Goal: Task Accomplishment & Management: Complete application form

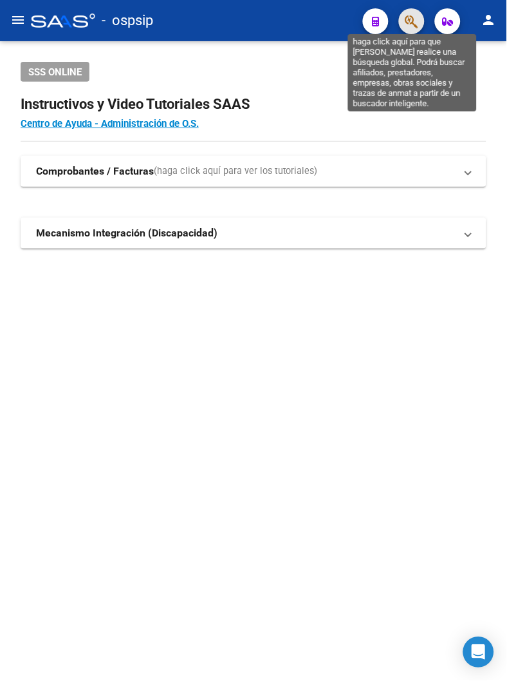
click at [415, 21] on icon "button" at bounding box center [412, 21] width 13 height 15
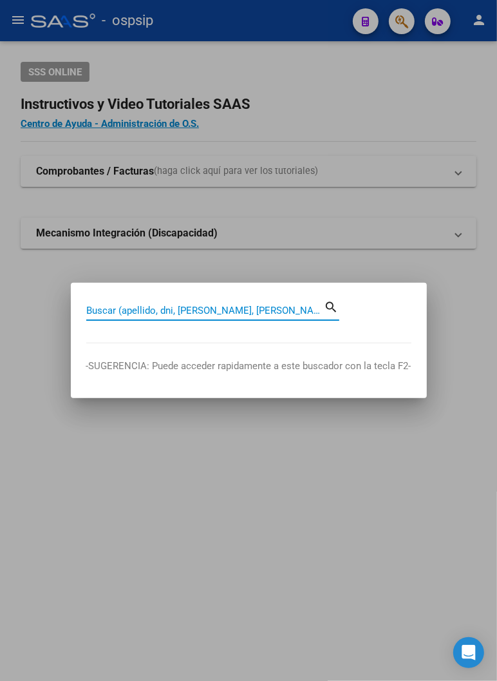
click at [108, 315] on input "Buscar (apellido, dni, [PERSON_NAME], [PERSON_NAME], cuit, obra social)" at bounding box center [205, 311] width 238 height 12
type input "44653081"
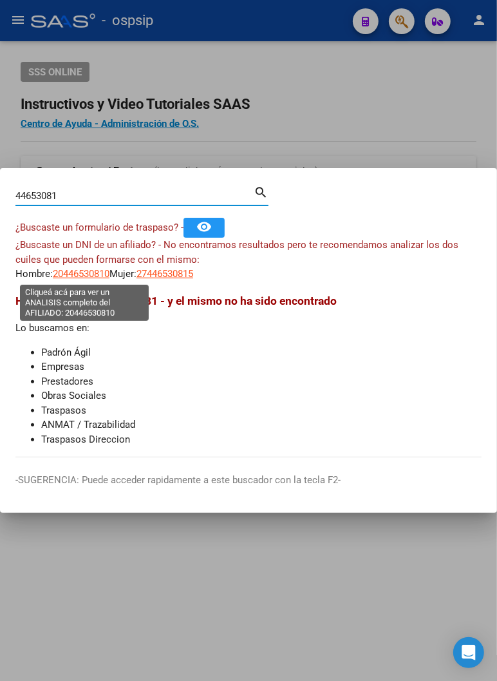
click at [80, 272] on span "20446530810" at bounding box center [81, 274] width 57 height 12
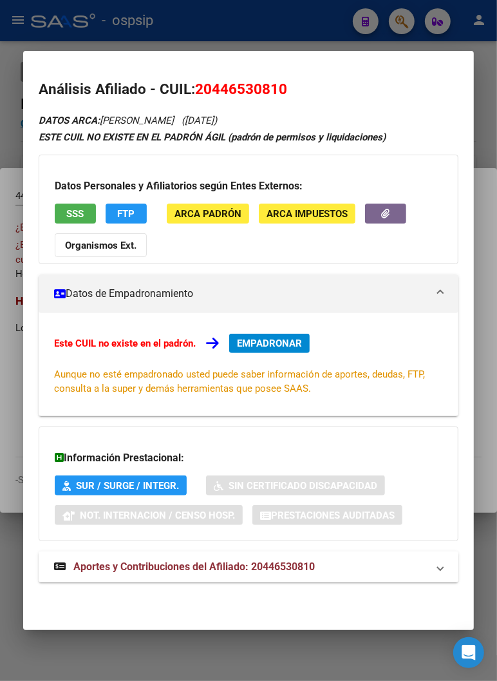
click at [183, 567] on span "Aportes y Contribuciones del Afiliado: 20446530810" at bounding box center [193, 566] width 241 height 12
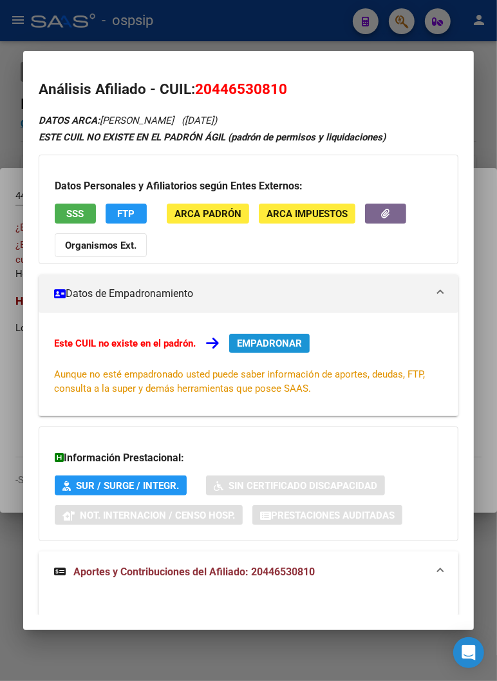
click at [258, 343] on span "EMPADRONAR" at bounding box center [269, 343] width 65 height 12
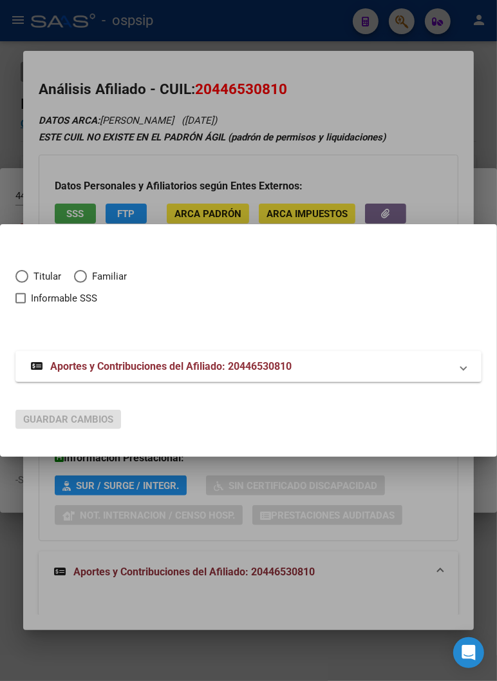
click at [21, 273] on span "Elija una opción" at bounding box center [21, 276] width 13 height 13
click at [21, 273] on input "Titular" at bounding box center [21, 276] width 13 height 13
radio input "true"
checkbox input "true"
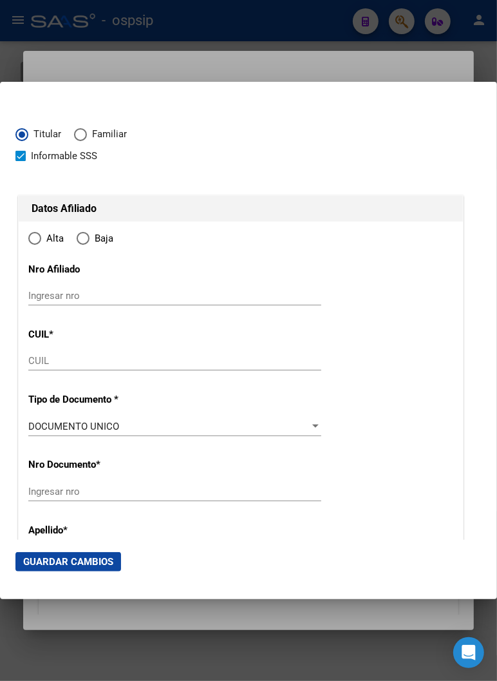
type input "20-44653081-0"
type input "44653081"
type input "ARIAS"
type input "[PERSON_NAME]"
type input "[DATE]"
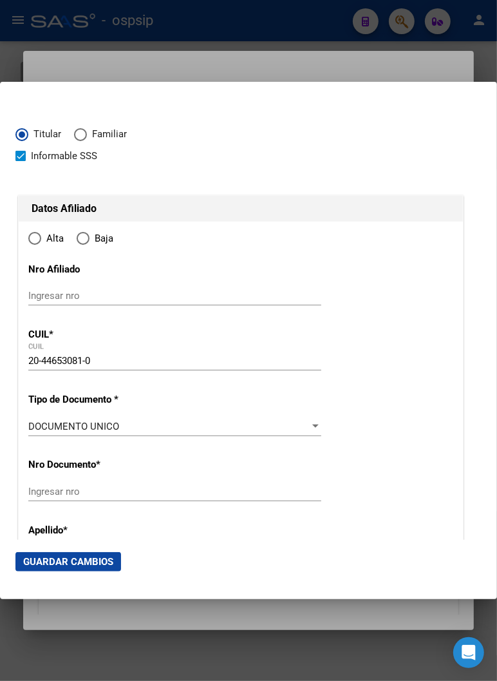
type input "CORDOBA"
type input "5000"
type input "AV [GEOGRAPHIC_DATA]"
type input "3246"
type input "1"
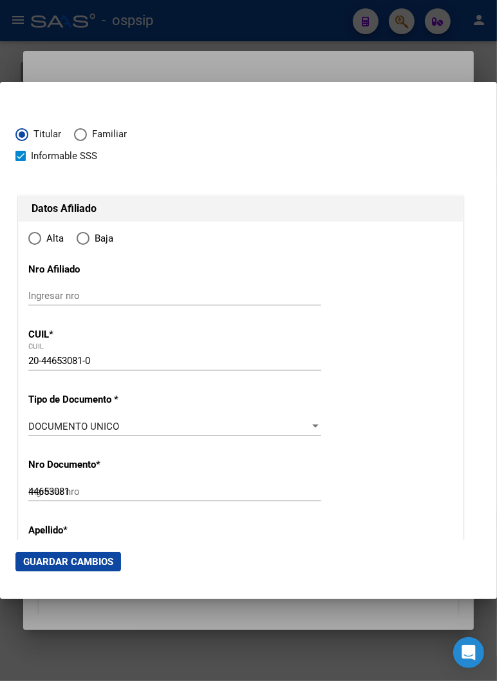
radio input "true"
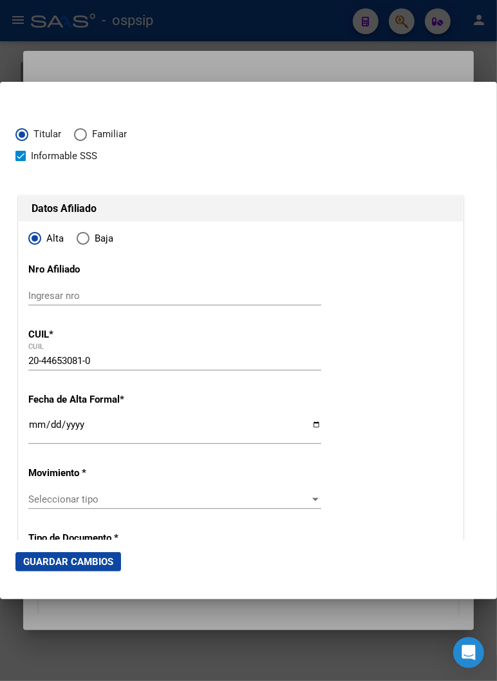
click at [31, 422] on input "Ingresar fecha" at bounding box center [174, 429] width 293 height 21
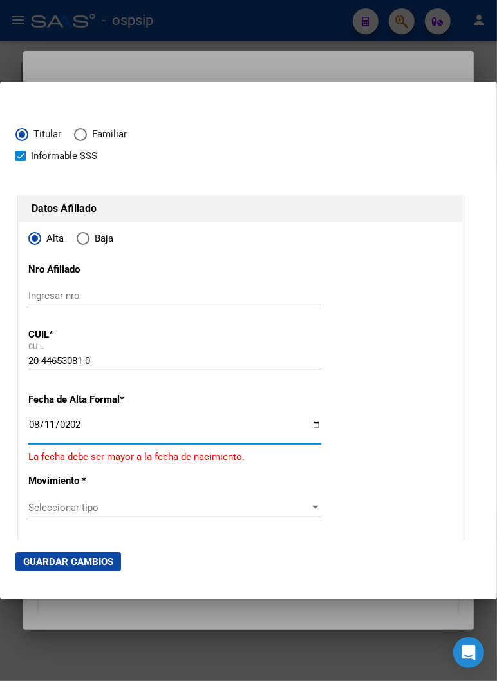
type input "[DATE]"
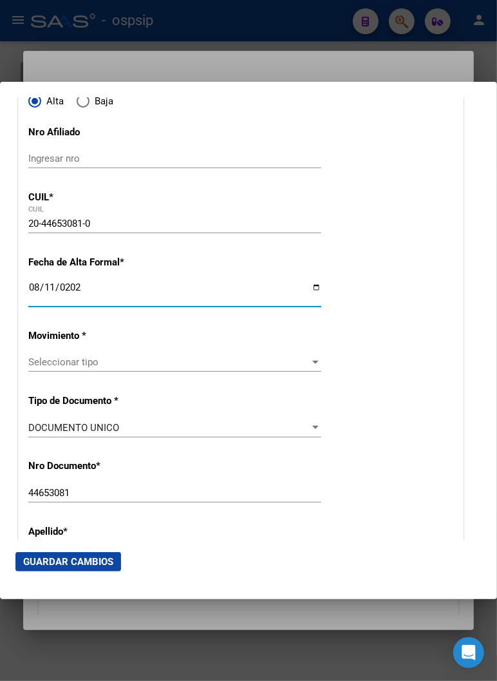
scroll to position [143, 0]
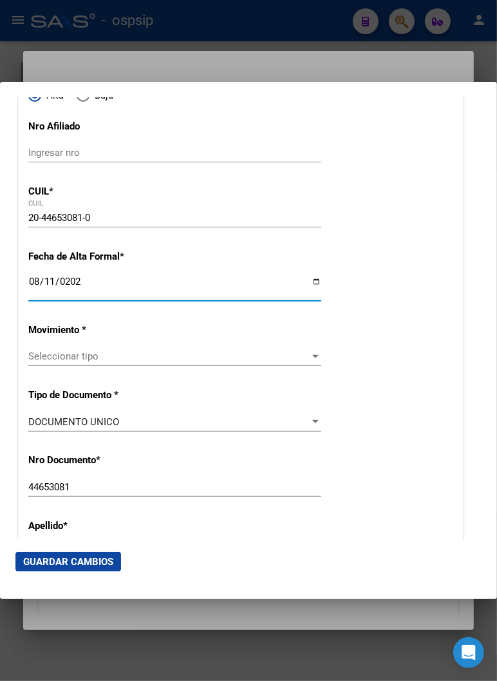
click at [187, 366] on div "Seleccionar tipo Seleccionar tipo" at bounding box center [174, 362] width 293 height 32
click at [69, 357] on span "Seleccionar tipo" at bounding box center [168, 356] width 281 height 12
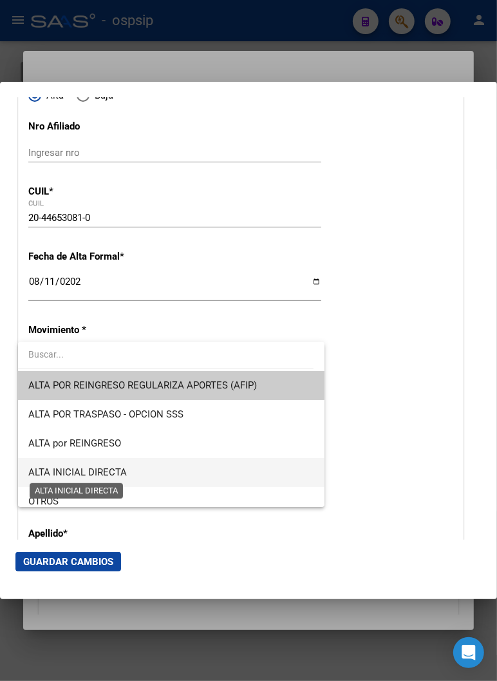
click at [86, 474] on span "ALTA INICIAL DIRECTA" at bounding box center [77, 472] width 99 height 12
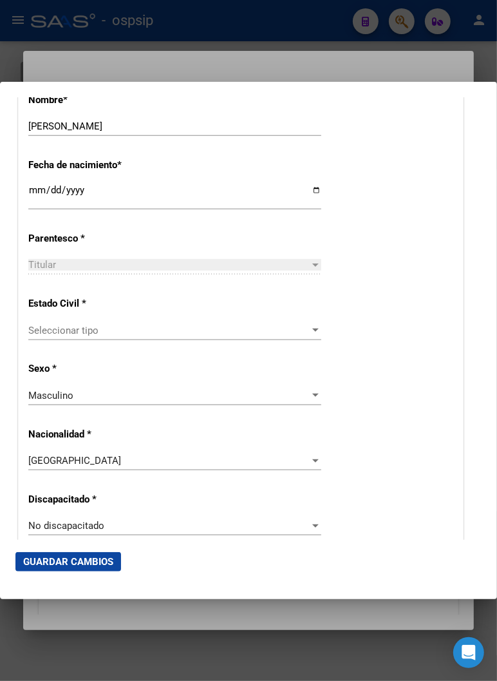
scroll to position [644, 0]
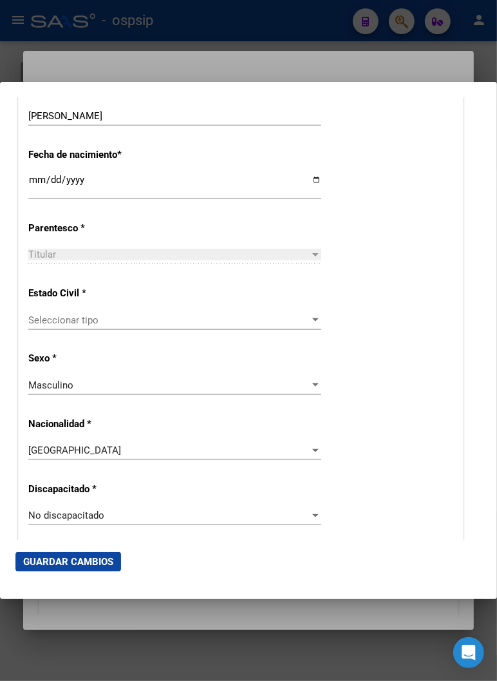
click at [79, 312] on div "Seleccionar tipo Seleccionar tipo" at bounding box center [174, 319] width 293 height 19
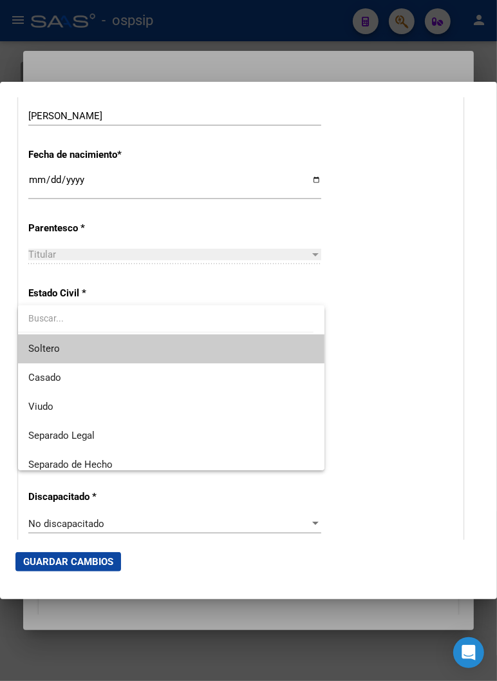
click at [81, 355] on span "Soltero" at bounding box center [171, 348] width 286 height 29
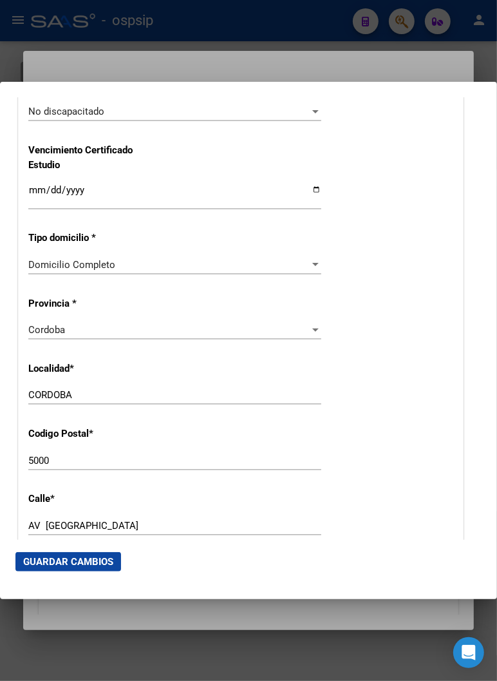
scroll to position [1073, 0]
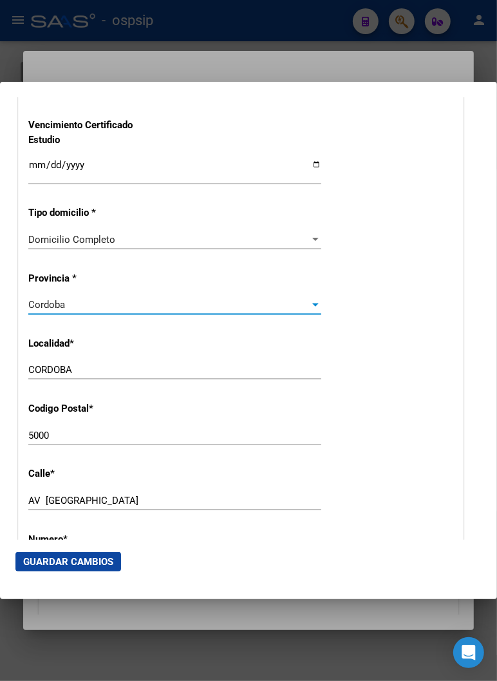
click at [281, 303] on div "Cordoba" at bounding box center [168, 305] width 281 height 12
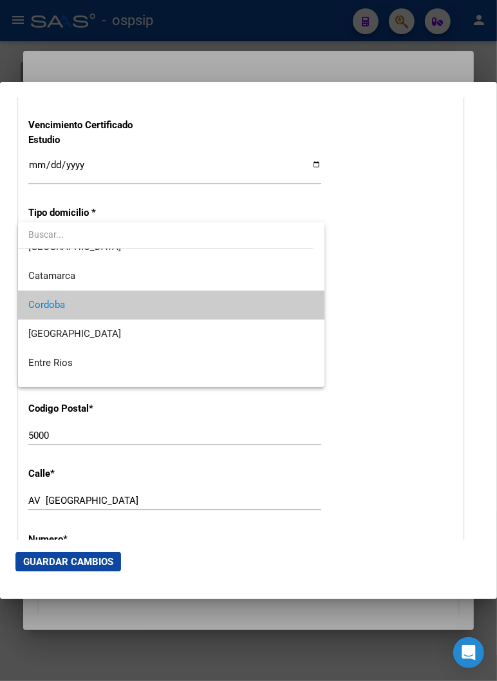
scroll to position [0, 0]
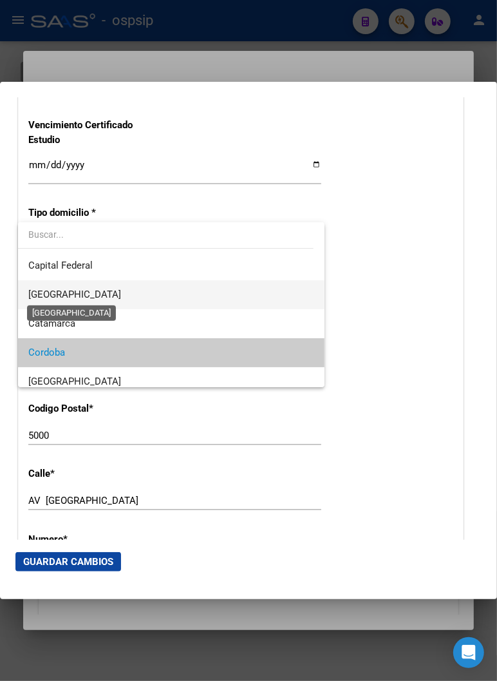
click at [56, 297] on span "[GEOGRAPHIC_DATA]" at bounding box center [74, 294] width 93 height 12
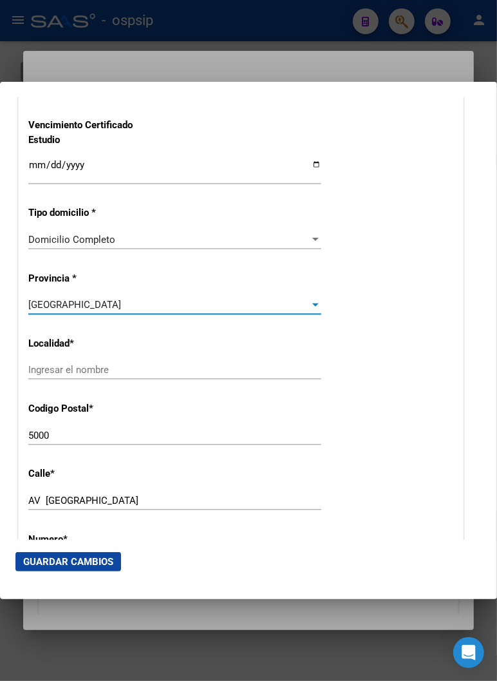
click at [73, 367] on input "Ingresar el nombre" at bounding box center [174, 370] width 293 height 12
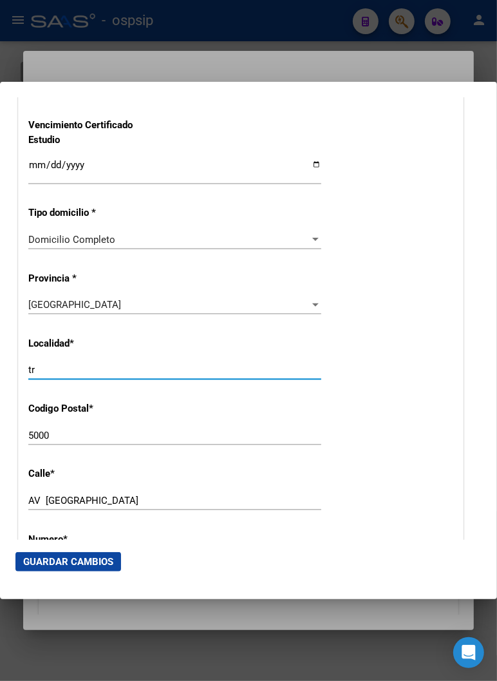
type input "t"
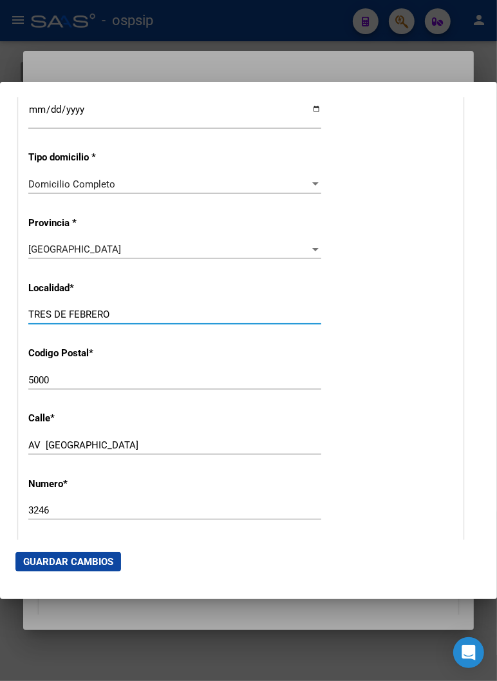
scroll to position [1216, 0]
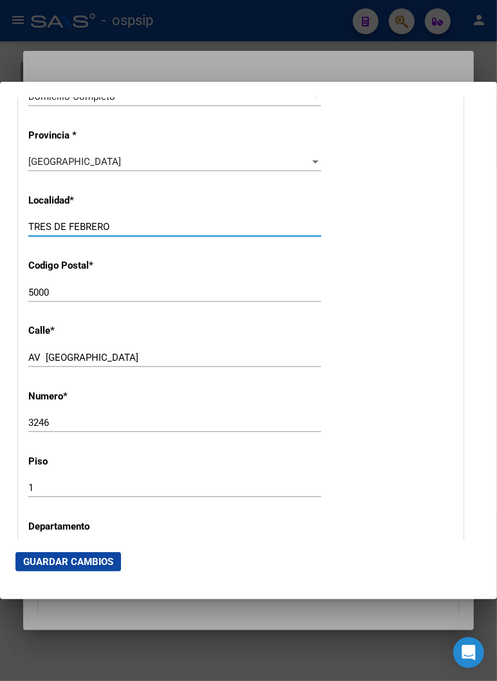
type input "TRES DE FEBRERO"
click at [144, 352] on input "AV [GEOGRAPHIC_DATA]" at bounding box center [174, 358] width 293 height 12
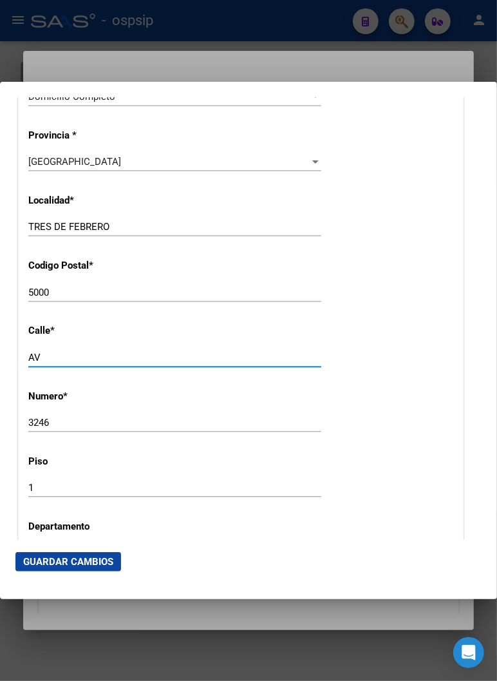
type input "A"
type input "[PERSON_NAME]"
click at [55, 420] on input "3246" at bounding box center [174, 423] width 293 height 12
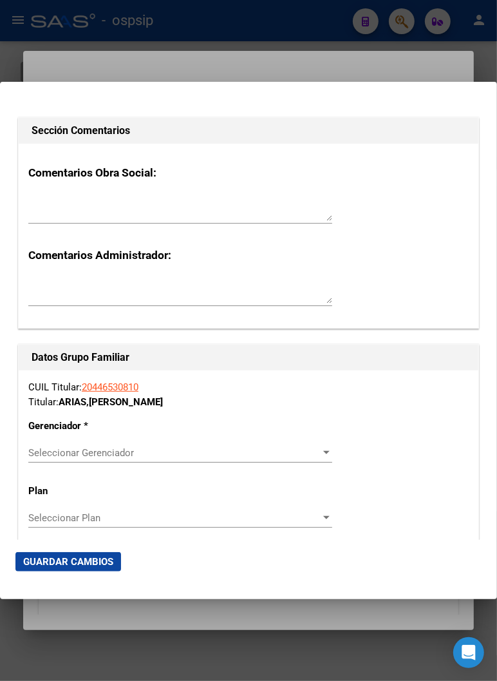
scroll to position [2074, 0]
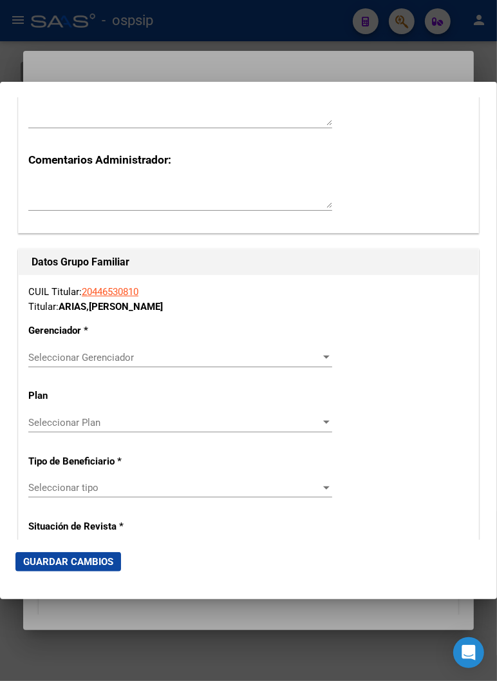
type input "3531"
click at [325, 352] on app-drop-down-list "Gerenciador * Seleccionar Gerenciador Seleccionar Gerenciador" at bounding box center [185, 343] width 314 height 39
click at [306, 358] on span "Seleccionar Gerenciador" at bounding box center [174, 358] width 292 height 12
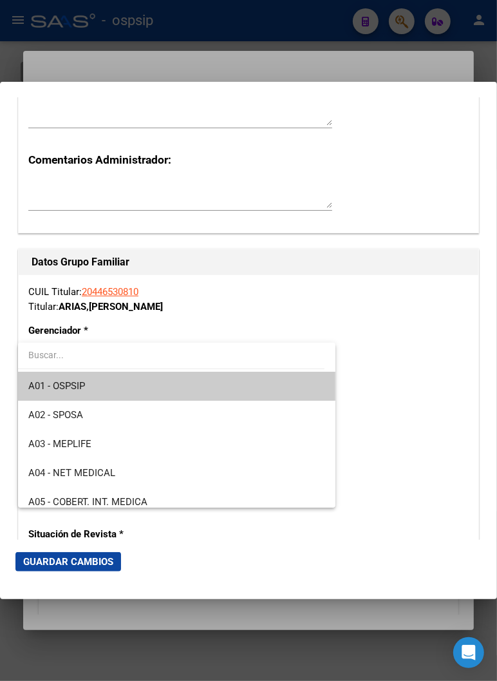
click at [140, 397] on span "A01 - OSPSIP" at bounding box center [176, 385] width 296 height 29
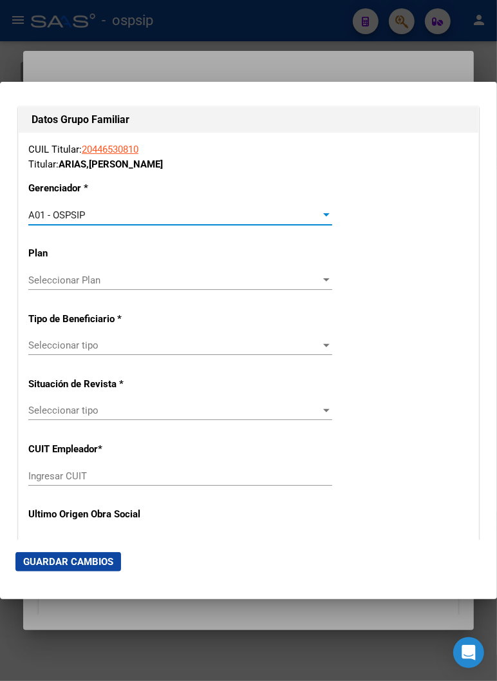
scroll to position [2217, 0]
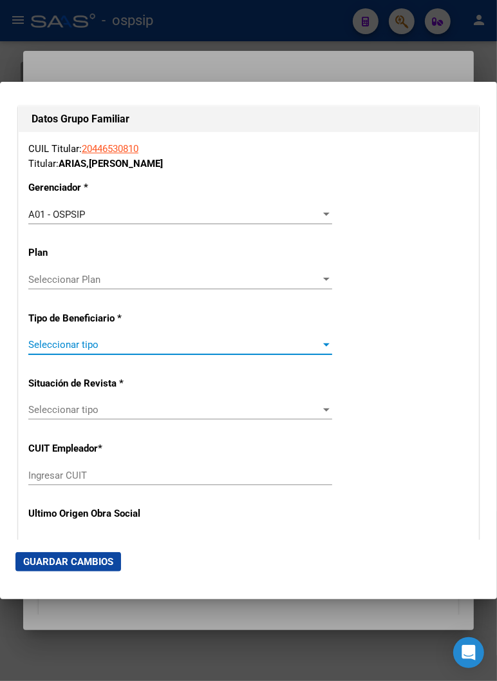
click at [300, 342] on span "Seleccionar tipo" at bounding box center [174, 345] width 292 height 12
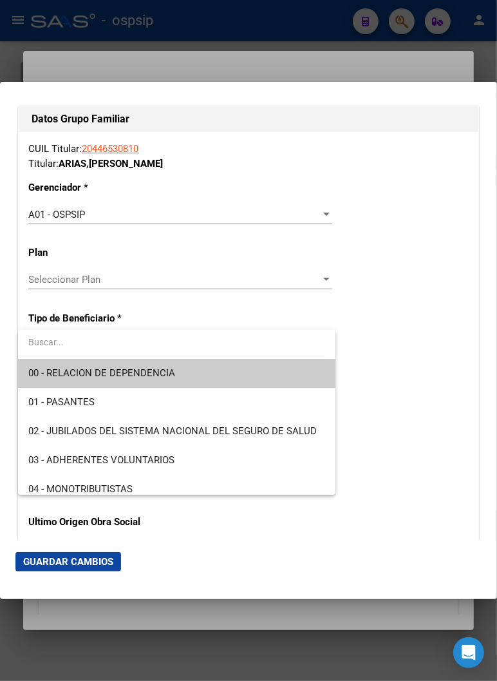
click at [170, 379] on span "00 - RELACION DE DEPENDENCIA" at bounding box center [176, 373] width 296 height 29
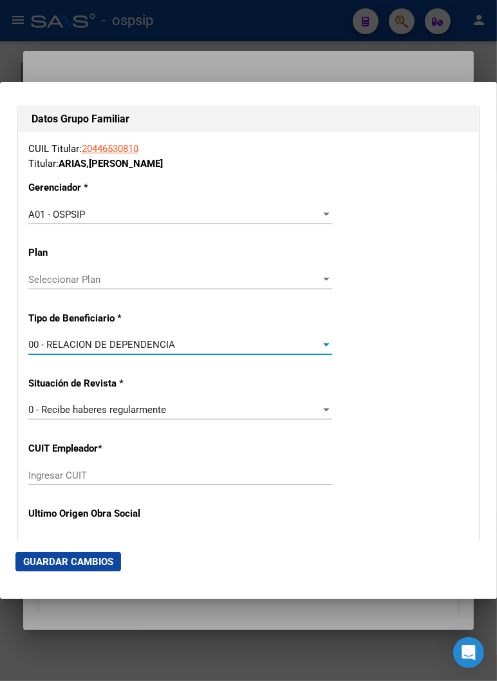
type input "30-64106337-8"
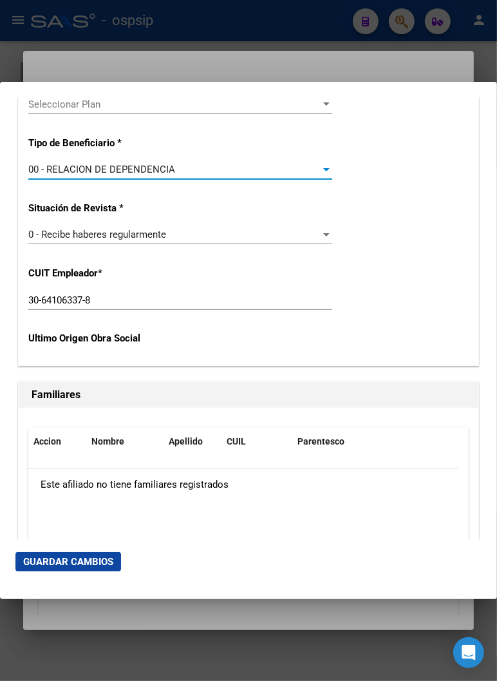
scroll to position [2432, 0]
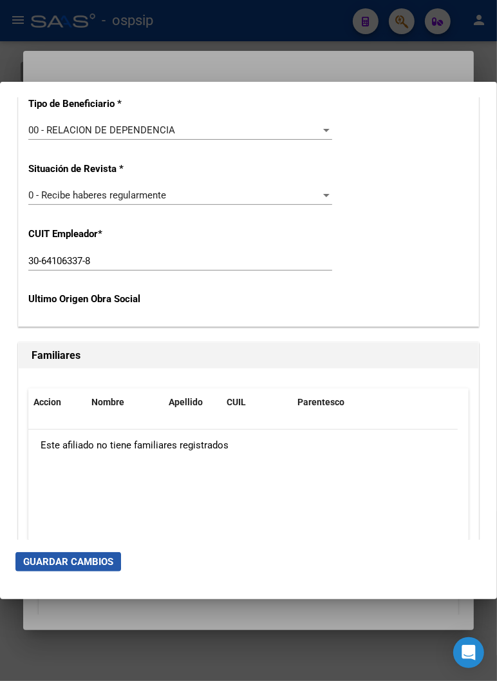
click at [42, 561] on span "Guardar Cambios" at bounding box center [68, 562] width 90 height 12
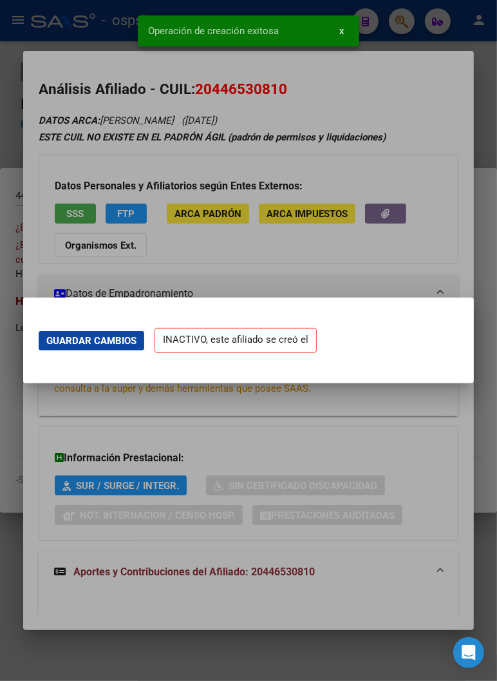
scroll to position [0, 0]
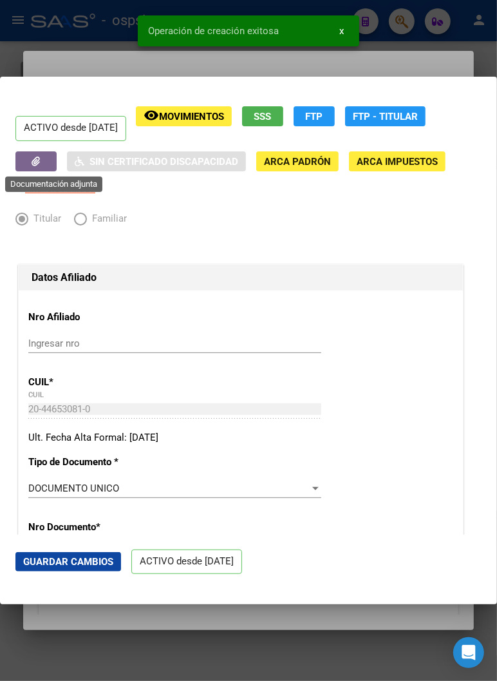
click at [45, 165] on button "button" at bounding box center [35, 161] width 41 height 20
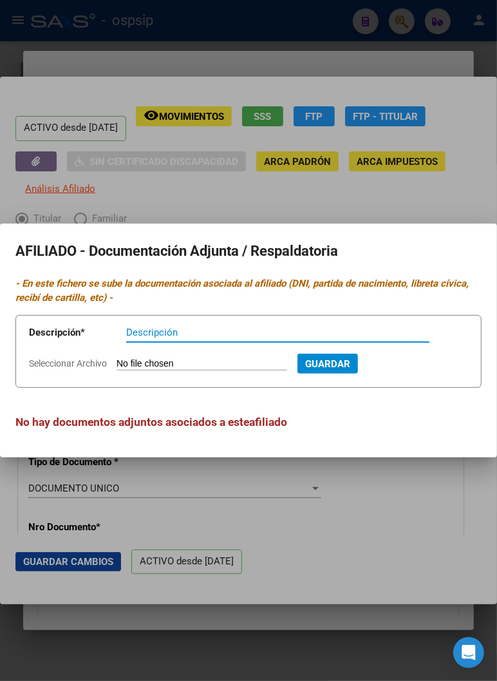
click at [153, 365] on input "Seleccionar Archivo" at bounding box center [202, 364] width 171 height 12
type input "C:\fakepath\100273.jpg"
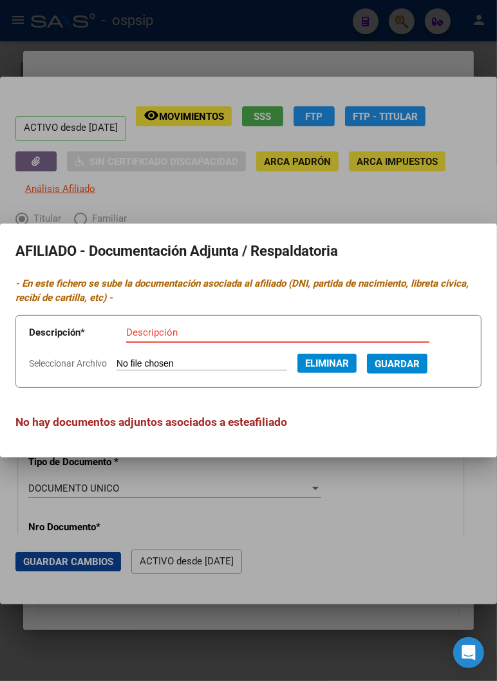
click at [152, 335] on input "Descripción" at bounding box center [277, 332] width 303 height 12
type input "DNI / TITULAR"
click at [411, 368] on span "Guardar" at bounding box center [397, 364] width 45 height 12
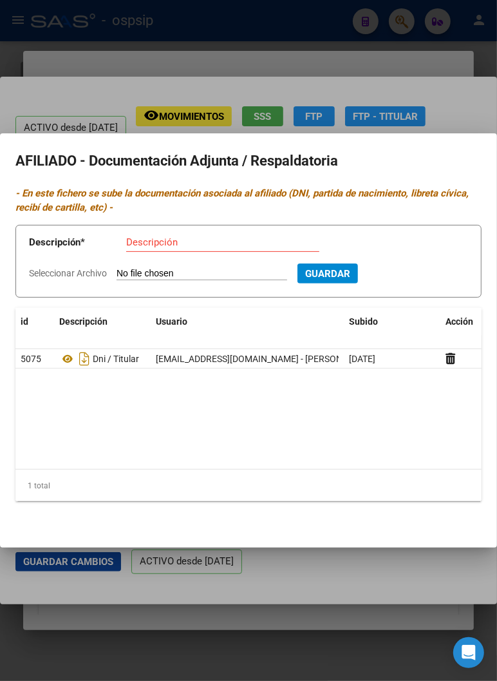
click at [168, 272] on input "Seleccionar Archivo" at bounding box center [202, 274] width 171 height 12
type input "C:\fakepath\86829.jpg"
drag, startPoint x: 160, startPoint y: 236, endPoint x: 157, endPoint y: 254, distance: 18.2
click at [159, 238] on input "Descripción" at bounding box center [222, 242] width 193 height 12
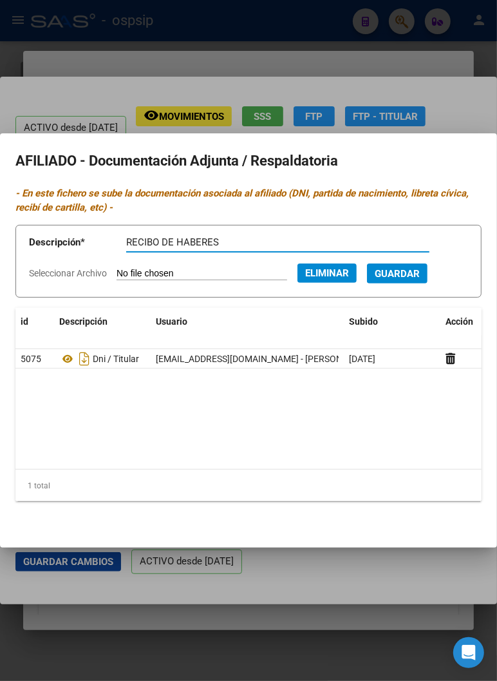
type input "RECIBO DE HABERES"
click at [413, 267] on span "Guardar" at bounding box center [397, 273] width 45 height 12
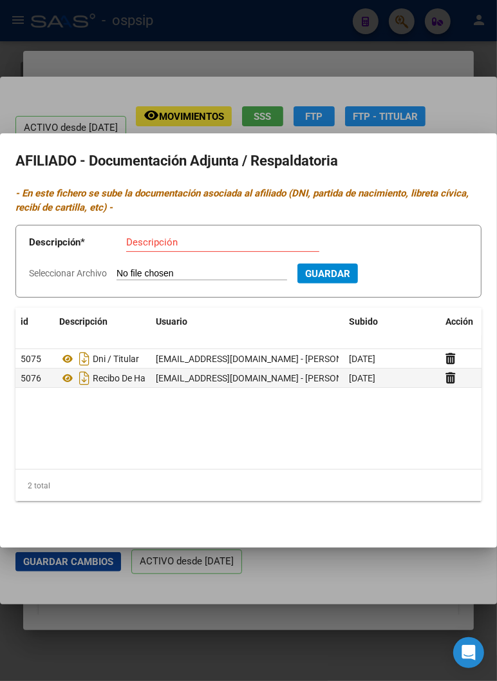
click at [357, 68] on div at bounding box center [248, 340] width 497 height 681
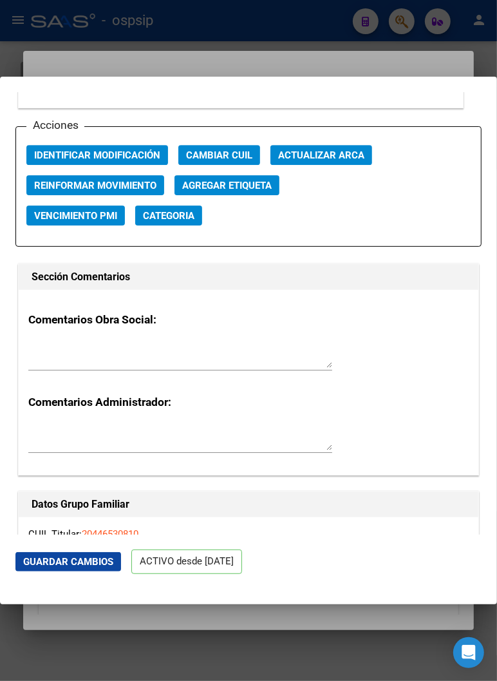
scroll to position [1788, 0]
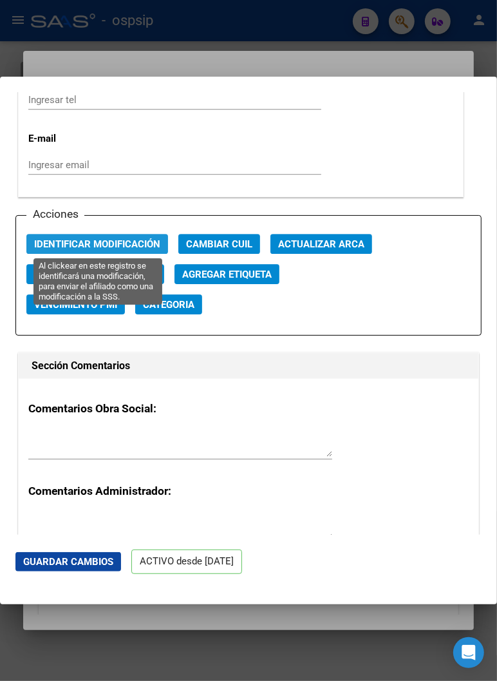
click at [87, 245] on span "Identificar Modificación" at bounding box center [97, 244] width 126 height 12
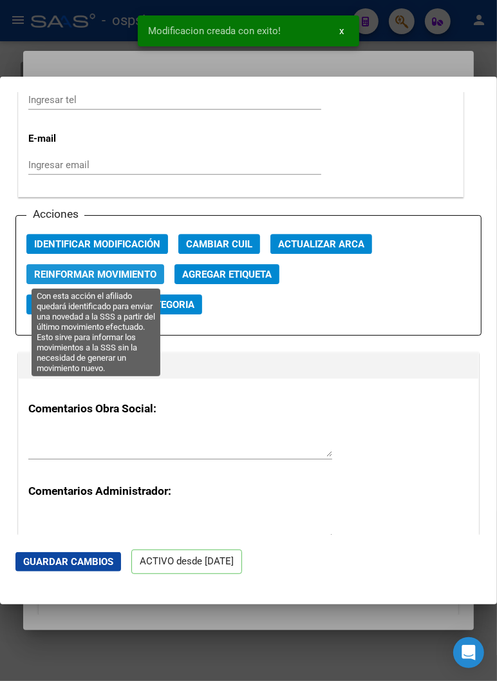
click at [103, 280] on button "Reinformar Movimiento" at bounding box center [95, 274] width 138 height 20
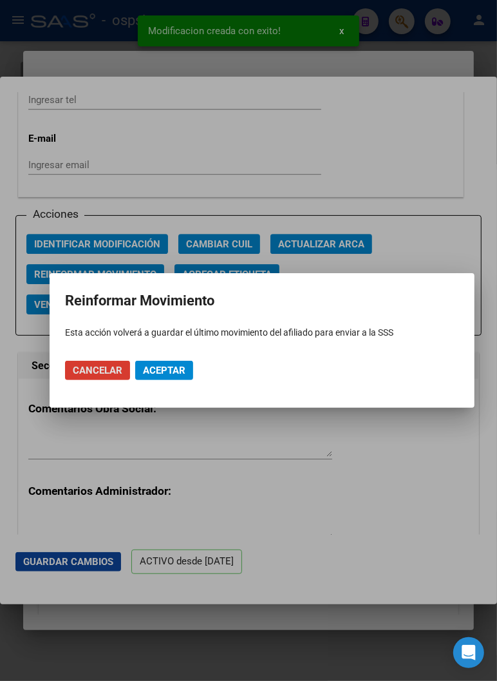
click at [153, 369] on span "Aceptar" at bounding box center [164, 370] width 42 height 12
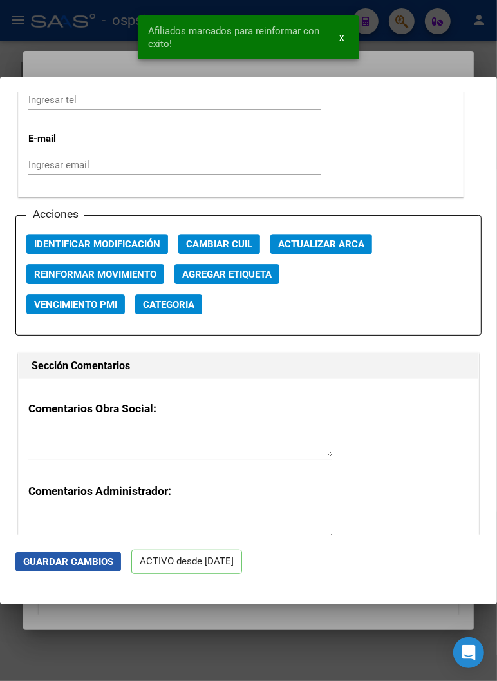
click at [68, 568] on button "Guardar Cambios" at bounding box center [68, 561] width 106 height 19
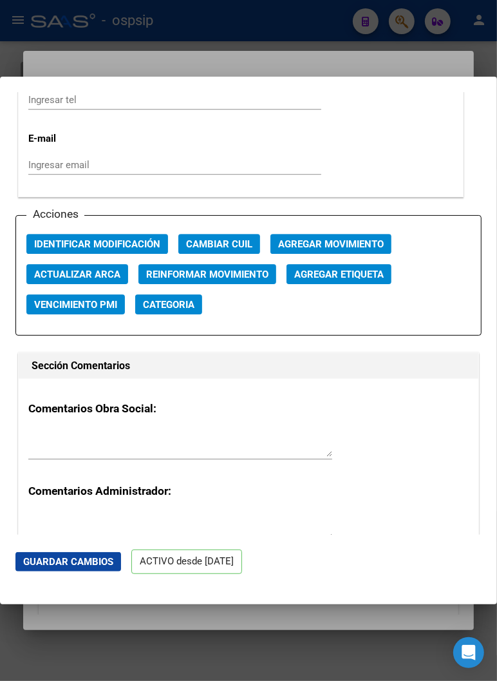
scroll to position [1645, 0]
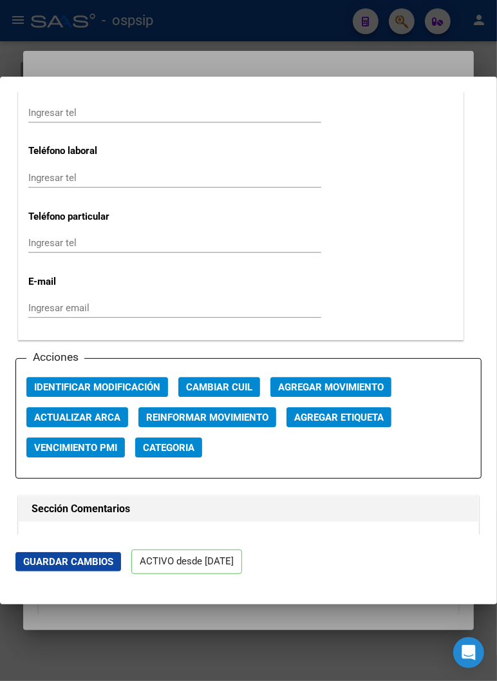
click at [312, 67] on div at bounding box center [248, 340] width 497 height 681
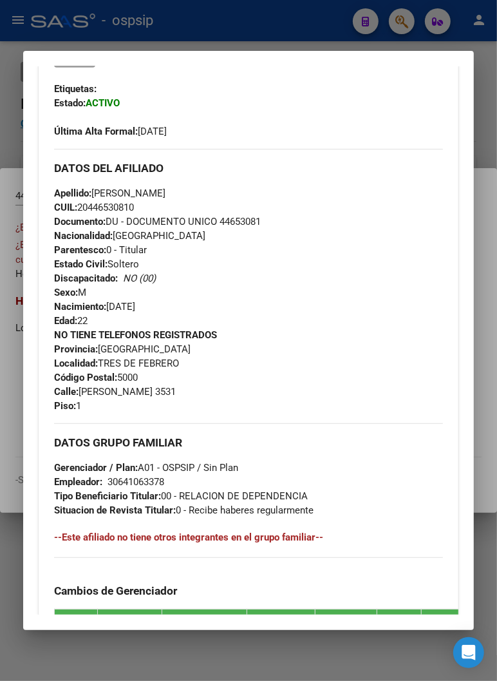
scroll to position [357, 0]
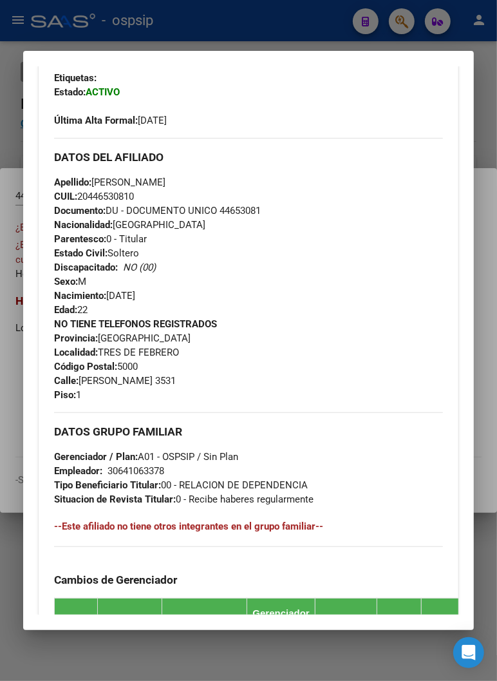
drag, startPoint x: 214, startPoint y: 210, endPoint x: 305, endPoint y: 206, distance: 91.5
click at [305, 206] on div "Apellido: [PERSON_NAME]: 20446530810 Documento: DU - DOCUMENTO UNICO 44653081 N…" at bounding box center [248, 246] width 389 height 142
copy span "44653081"
click at [272, 272] on div "Apellido: [PERSON_NAME]: 20446530810 Documento: DU - DOCUMENTO UNICO 44653081 N…" at bounding box center [248, 246] width 389 height 142
drag, startPoint x: 157, startPoint y: 180, endPoint x: 239, endPoint y: 181, distance: 81.8
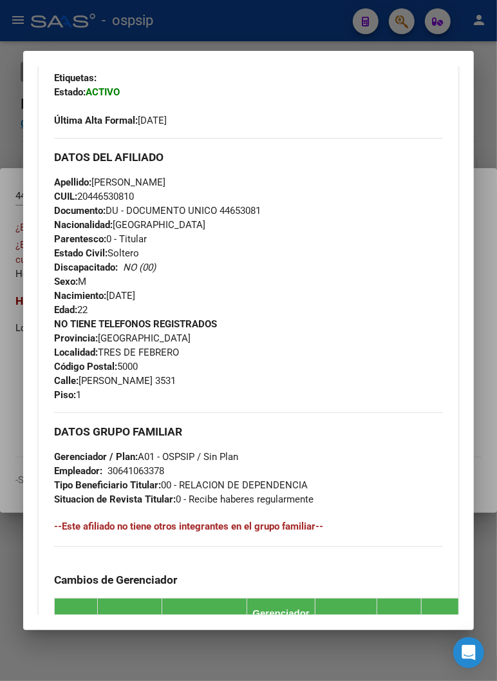
click at [241, 181] on div "Apellido: [PERSON_NAME]: 20446530810 Documento: DU - DOCUMENTO UNICO 44653081 N…" at bounding box center [248, 246] width 389 height 142
copy span "ARIAS"
click at [270, 261] on div "Apellido: [PERSON_NAME]: 20446530810 Documento: DU - DOCUMENTO UNICO 44653081 N…" at bounding box center [248, 246] width 389 height 142
drag, startPoint x: 88, startPoint y: 179, endPoint x: 173, endPoint y: 172, distance: 85.3
click at [173, 172] on div "DATOS DEL AFILIADO Apellido: [PERSON_NAME]: 20446530810 Documento: DU - DOCUMEN…" at bounding box center [248, 270] width 389 height 264
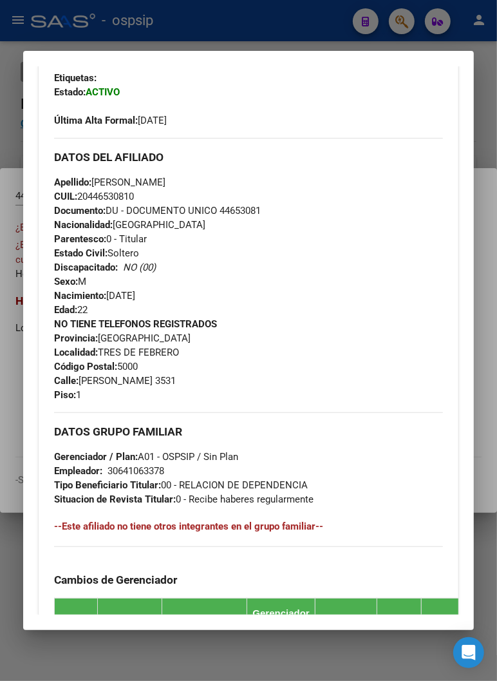
click at [191, 290] on div "Apellido: [PERSON_NAME]: 20446530810 Documento: DU - DOCUMENTO UNICO 44653081 N…" at bounding box center [248, 246] width 389 height 142
drag, startPoint x: 156, startPoint y: 180, endPoint x: 92, endPoint y: 179, distance: 63.8
click at [92, 179] on span "Apellido: [PERSON_NAME]" at bounding box center [109, 182] width 111 height 12
copy span "[PERSON_NAME]"
click at [361, 258] on div "Apellido: [PERSON_NAME]: 20446530810 Documento: DU - DOCUMENTO UNICO 44653081 N…" at bounding box center [248, 246] width 389 height 142
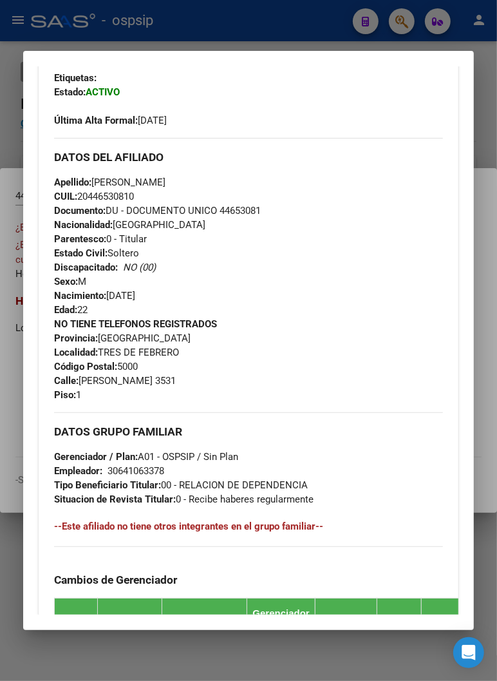
drag, startPoint x: 77, startPoint y: 377, endPoint x: 171, endPoint y: 387, distance: 93.9
click at [171, 387] on div "NO TIENE TELEFONOS REGISTRADOS Provincia: [GEOGRAPHIC_DATA] Localidad: TRES DE …" at bounding box center [248, 359] width 389 height 85
copy span "[PERSON_NAME]"
click at [272, 364] on div "NO TIENE TELEFONOS REGISTRADOS Provincia: [GEOGRAPHIC_DATA] Localidad: TRES DE …" at bounding box center [248, 359] width 389 height 85
drag, startPoint x: 169, startPoint y: 376, endPoint x: 208, endPoint y: 371, distance: 39.5
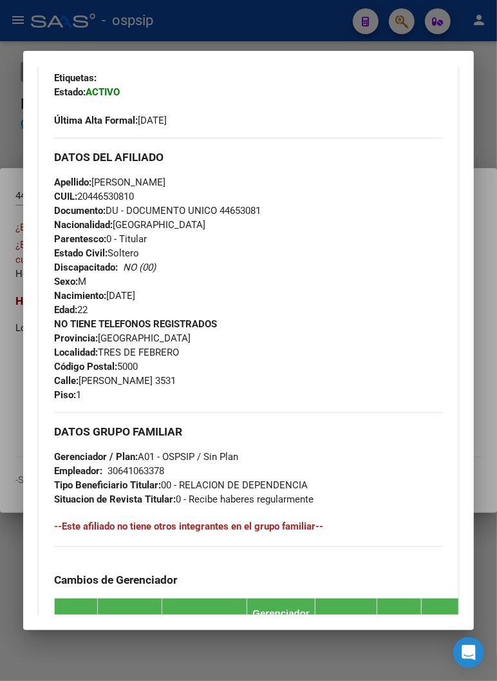
click at [208, 371] on div "NO TIENE TELEFONOS REGISTRADOS Provincia: [GEOGRAPHIC_DATA] Localidad: TRES DE …" at bounding box center [248, 359] width 389 height 85
click at [222, 386] on div "NO TIENE TELEFONOS REGISTRADOS Provincia: [GEOGRAPHIC_DATA] Localidad: TRES DE …" at bounding box center [248, 359] width 389 height 85
drag, startPoint x: 169, startPoint y: 377, endPoint x: 207, endPoint y: 372, distance: 37.7
click at [207, 372] on div "NO TIENE TELEFONOS REGISTRADOS Provincia: [GEOGRAPHIC_DATA] Localidad: TRES DE …" at bounding box center [248, 359] width 389 height 85
click at [229, 384] on div "NO TIENE TELEFONOS REGISTRADOS Provincia: [GEOGRAPHIC_DATA] Localidad: TRES DE …" at bounding box center [248, 359] width 389 height 85
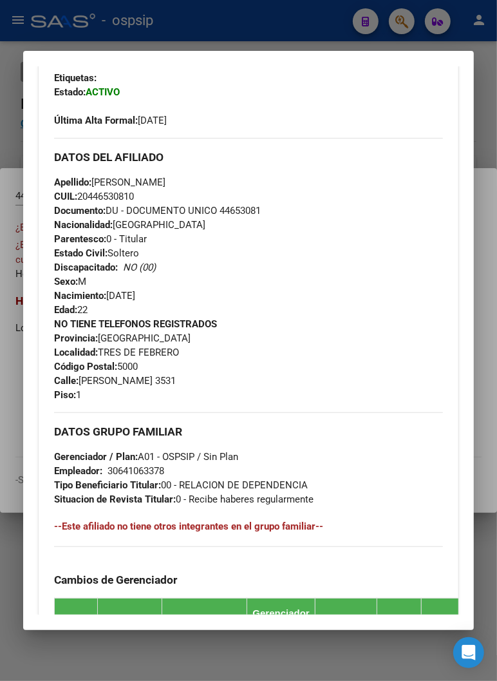
drag, startPoint x: 169, startPoint y: 379, endPoint x: 198, endPoint y: 377, distance: 28.4
click at [198, 377] on div "NO TIENE TELEFONOS REGISTRADOS Provincia: [GEOGRAPHIC_DATA] Localidad: TRES DE …" at bounding box center [248, 359] width 389 height 85
copy span "3531"
click at [256, 305] on div "Apellido: [PERSON_NAME]: 20446530810 Documento: DU - DOCUMENTO UNICO 44653081 N…" at bounding box center [248, 246] width 389 height 142
drag, startPoint x: 115, startPoint y: 366, endPoint x: 150, endPoint y: 364, distance: 35.5
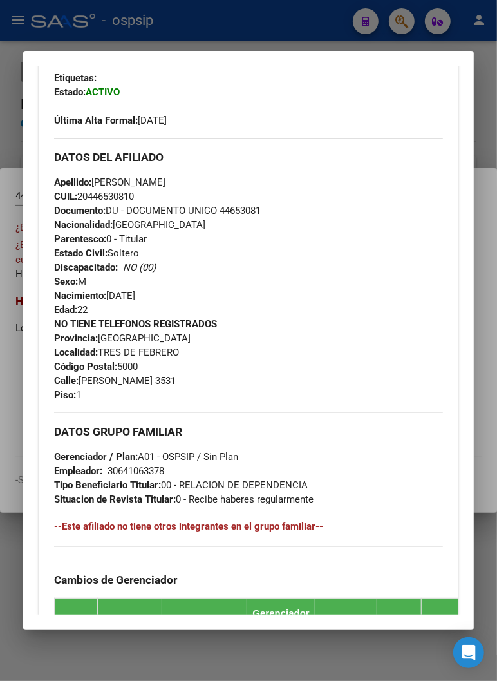
click at [150, 364] on div "NO TIENE TELEFONOS REGISTRADOS Provincia: [GEOGRAPHIC_DATA] Localidad: TRES DE …" at bounding box center [248, 359] width 389 height 85
click at [290, 358] on div "NO TIENE TELEFONOS REGISTRADOS Provincia: [GEOGRAPHIC_DATA] Localidad: TRES DE …" at bounding box center [248, 359] width 389 height 85
drag, startPoint x: 140, startPoint y: 362, endPoint x: 108, endPoint y: 362, distance: 31.5
click at [108, 362] on div "NO TIENE TELEFONOS REGISTRADOS Provincia: [GEOGRAPHIC_DATA] Localidad: TRES DE …" at bounding box center [248, 359] width 389 height 85
click at [157, 367] on div "NO TIENE TELEFONOS REGISTRADOS Provincia: [GEOGRAPHIC_DATA] Localidad: TRES DE …" at bounding box center [248, 359] width 389 height 85
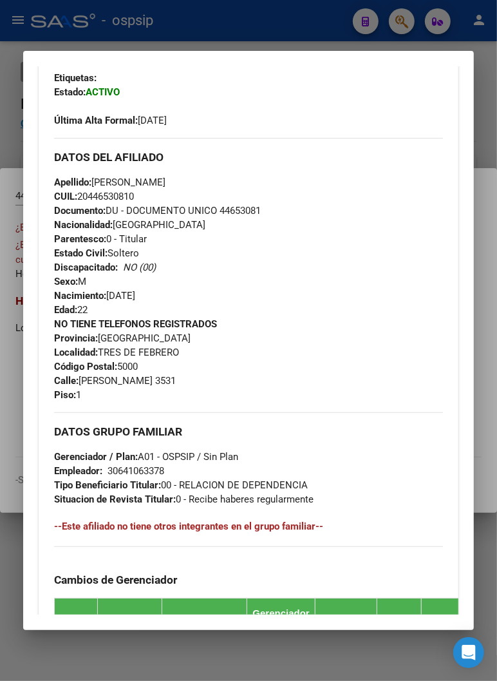
drag, startPoint x: 138, startPoint y: 363, endPoint x: 116, endPoint y: 363, distance: 22.5
click at [116, 363] on div "NO TIENE TELEFONOS REGISTRADOS Provincia: [GEOGRAPHIC_DATA] Localidad: TRES DE …" at bounding box center [248, 359] width 389 height 85
click at [282, 339] on div "NO TIENE TELEFONOS REGISTRADOS Provincia: [GEOGRAPHIC_DATA] Localidad: TRES DE …" at bounding box center [248, 359] width 389 height 85
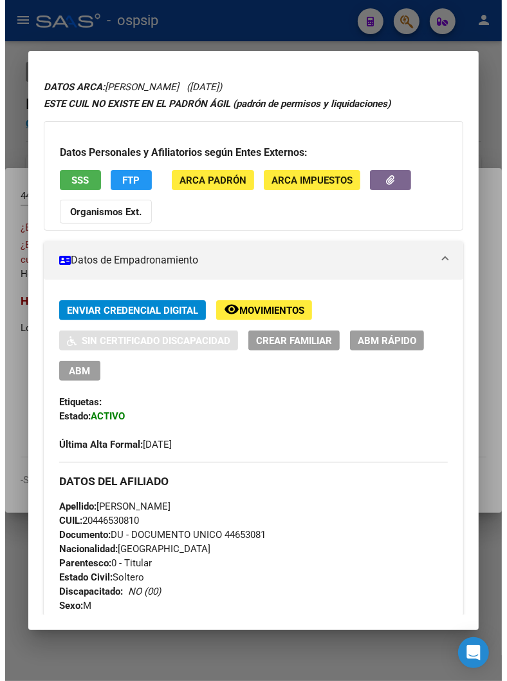
scroll to position [0, 0]
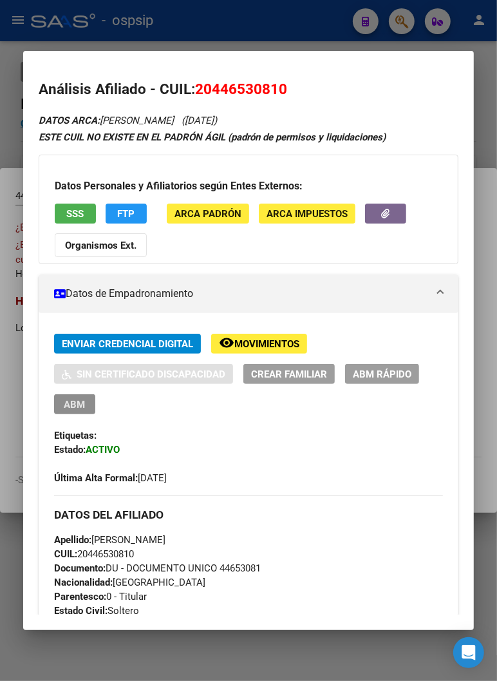
click at [68, 406] on span "ABM" at bounding box center [74, 405] width 21 height 12
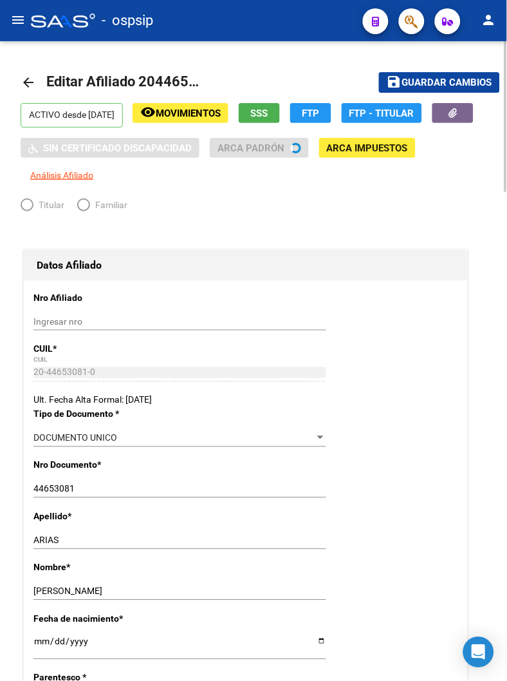
radio input "true"
type input "30-64106337-8"
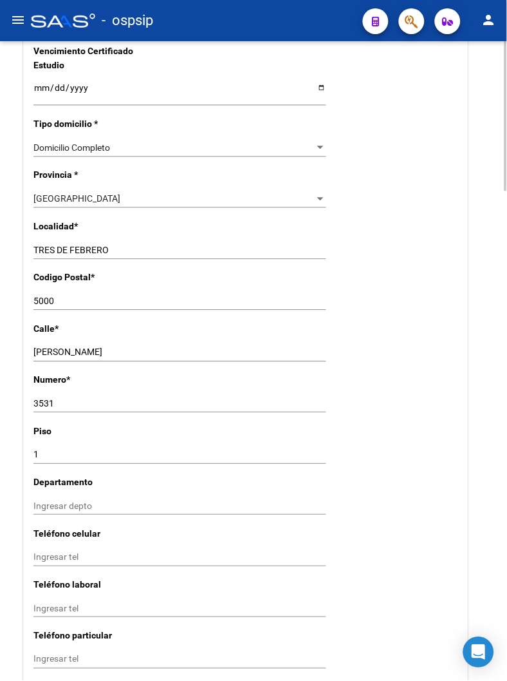
scroll to position [858, 0]
drag, startPoint x: 59, startPoint y: 299, endPoint x: 17, endPoint y: 306, distance: 42.4
click at [17, 306] on div "arrow_back Editar Afiliado 20446530810 save Guardar cambios ACTIVO desde [DATE]…" at bounding box center [253, 547] width 507 height 2729
type input "1678"
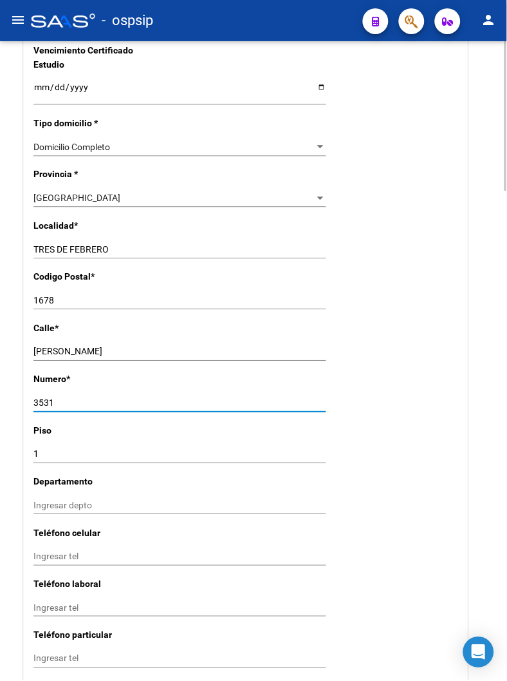
click at [221, 401] on input "3531" at bounding box center [179, 403] width 293 height 11
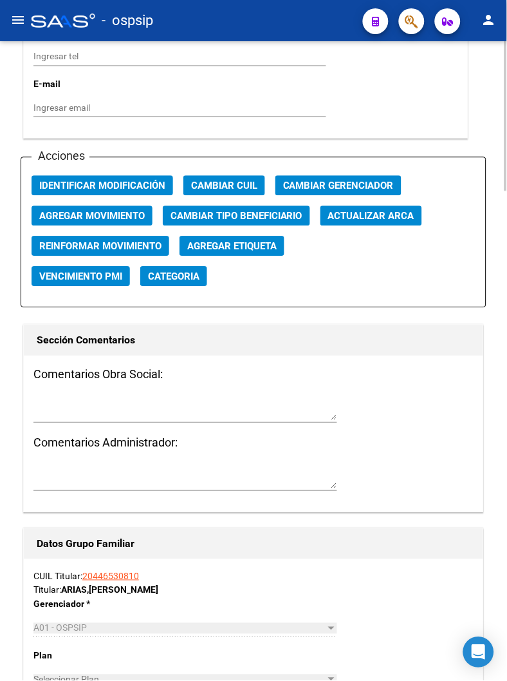
scroll to position [1431, 0]
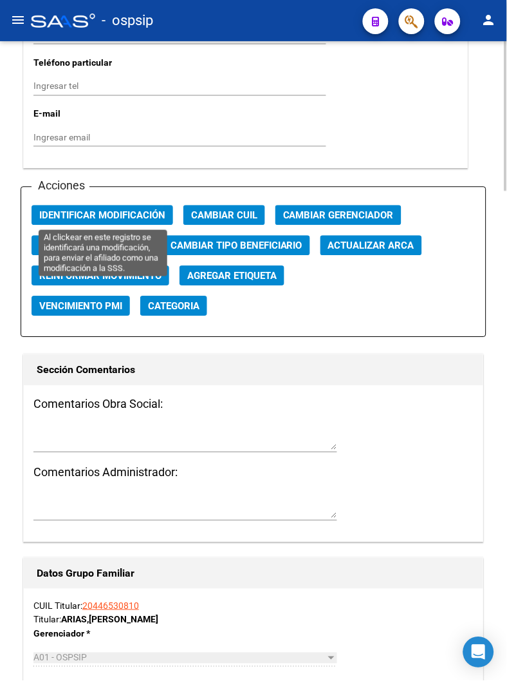
click at [126, 210] on span "Identificar Modificación" at bounding box center [102, 216] width 126 height 12
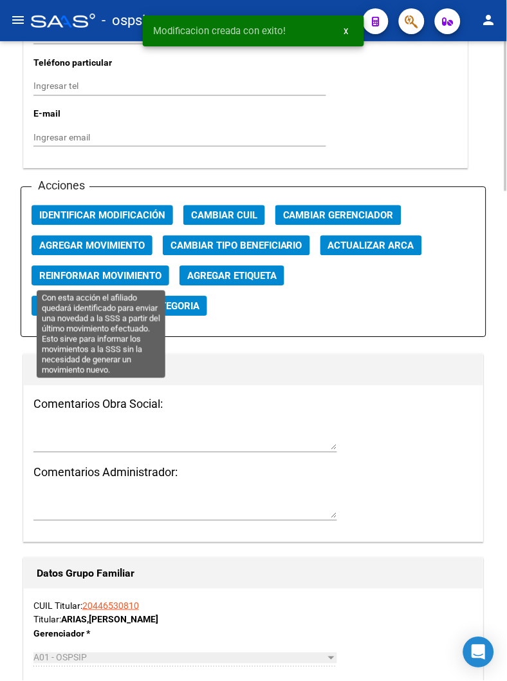
click at [123, 275] on span "Reinformar Movimiento" at bounding box center [100, 276] width 122 height 12
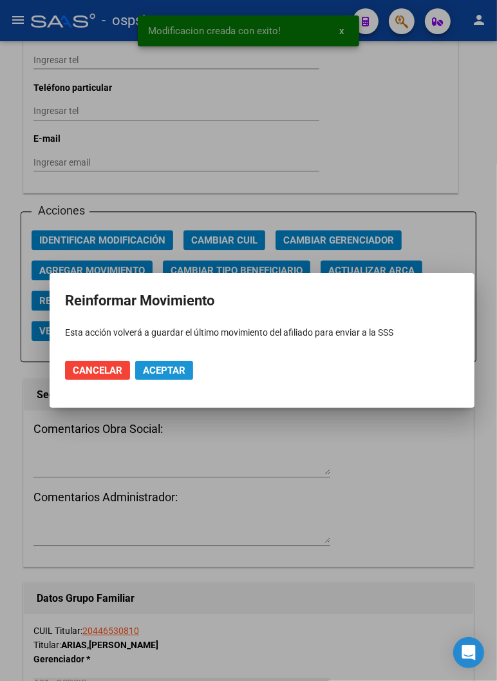
click at [171, 377] on button "Aceptar" at bounding box center [164, 370] width 58 height 19
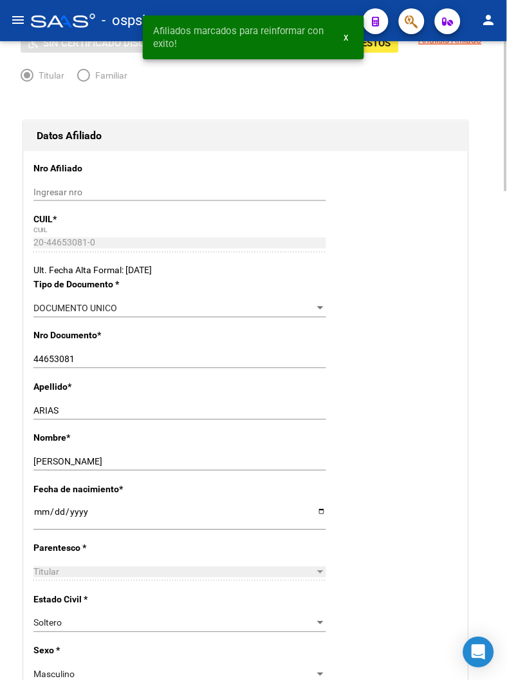
scroll to position [0, 0]
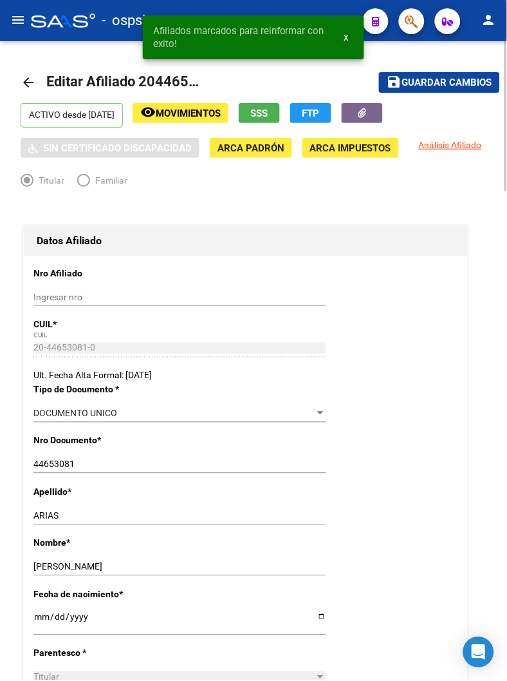
click at [460, 77] on span "Guardar cambios" at bounding box center [447, 83] width 90 height 12
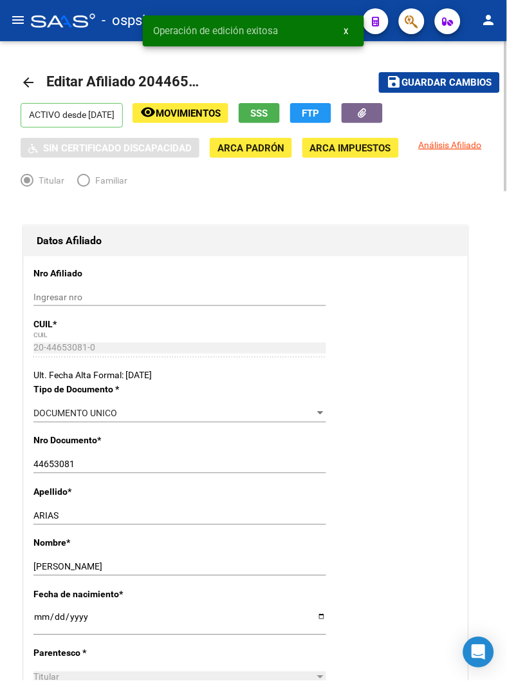
click at [305, 245] on h1 "Datos Afiliado" at bounding box center [246, 240] width 419 height 21
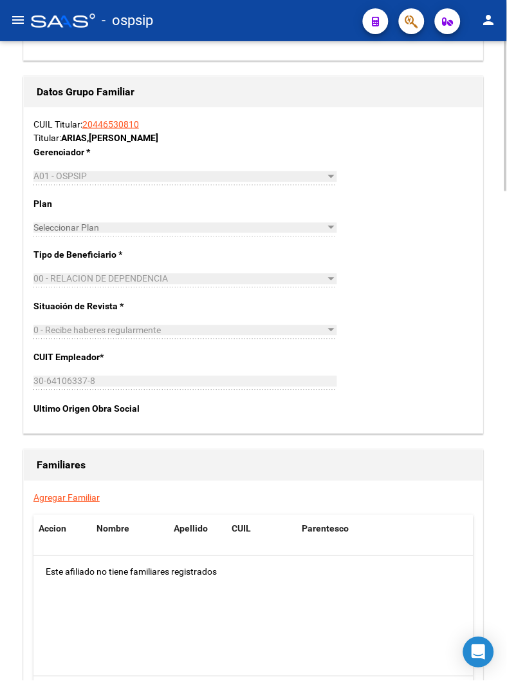
scroll to position [1859, 0]
